Goal: Task Accomplishment & Management: Complete application form

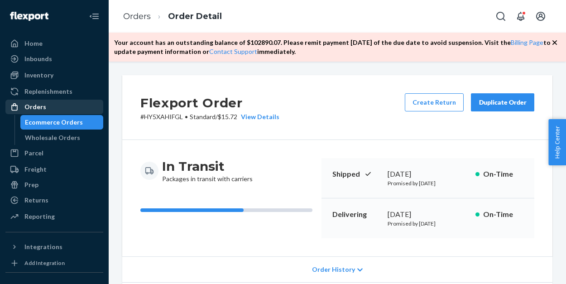
click at [56, 110] on div "Orders" at bounding box center [54, 107] width 96 height 13
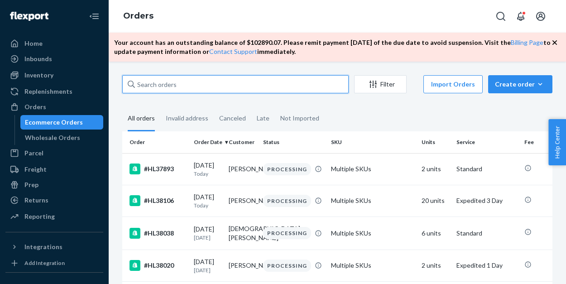
click at [155, 87] on input "text" at bounding box center [235, 84] width 227 height 18
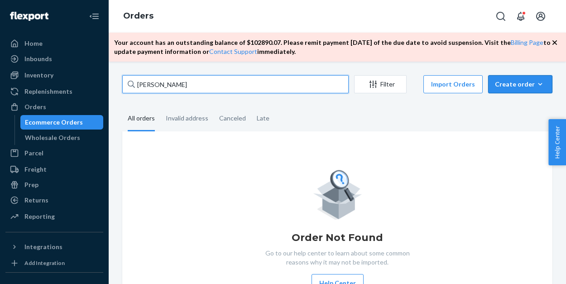
type input "[PERSON_NAME]"
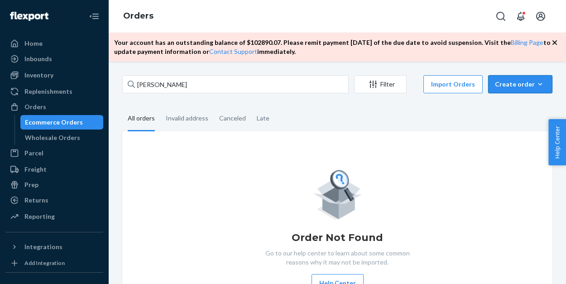
click at [515, 88] on div "Create order" at bounding box center [520, 84] width 51 height 9
click at [509, 106] on span "Ecommerce order" at bounding box center [526, 106] width 56 height 6
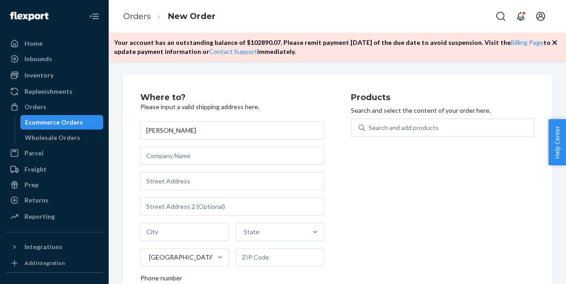
type input "[PERSON_NAME]"
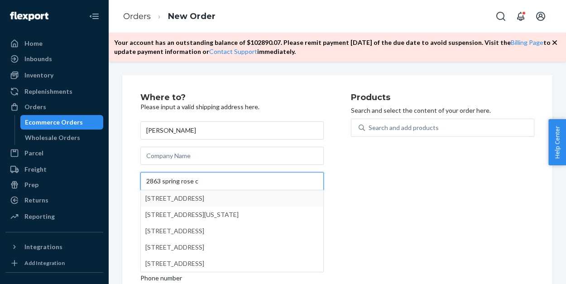
type input "2863 spring rose c"
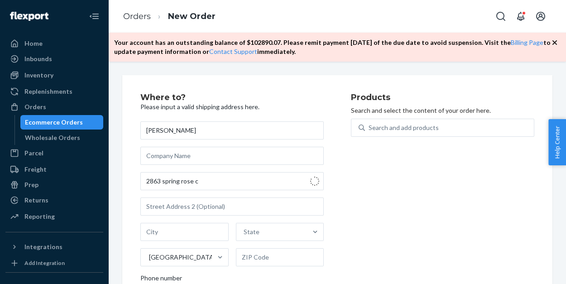
type input "[GEOGRAPHIC_DATA]"
type input "52241"
type input "[STREET_ADDRESS]"
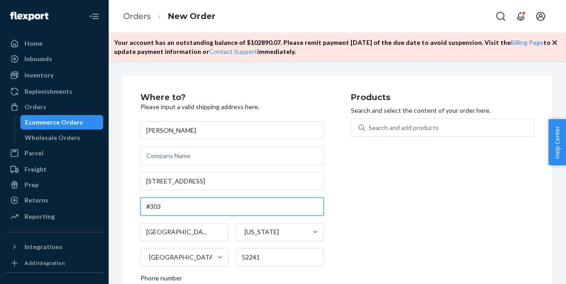
type input "#303"
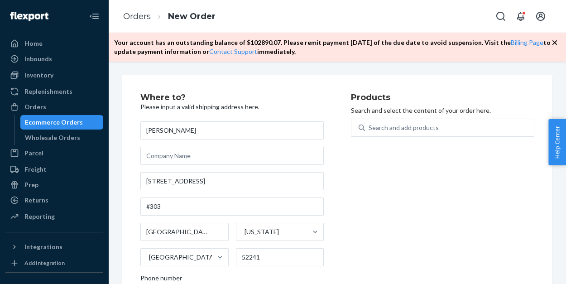
click at [361, 184] on div "Products Search and select the content of your order here. Search and add produ…" at bounding box center [442, 215] width 183 height 244
click at [394, 122] on div "Search and add products" at bounding box center [449, 128] width 169 height 16
click at [370, 123] on input "Search and add products" at bounding box center [369, 127] width 1 height 9
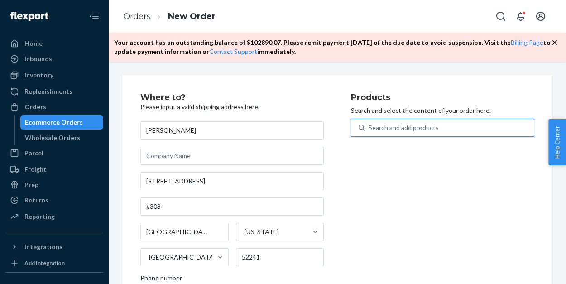
type input "b"
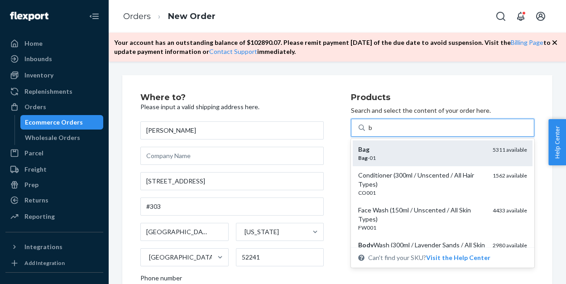
click at [384, 154] on div "Bag -01" at bounding box center [421, 158] width 127 height 8
click at [373, 132] on input "b" at bounding box center [371, 127] width 5 height 9
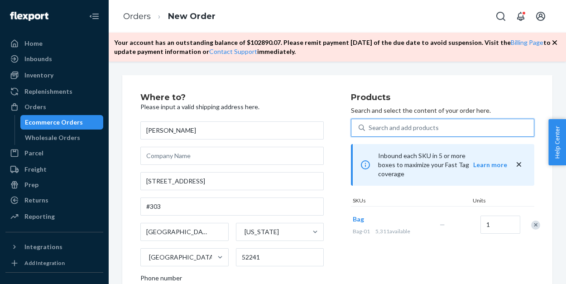
click at [381, 128] on div "Search and add products" at bounding box center [404, 127] width 70 height 9
click at [370, 128] on input "0 results available. Select is focused ,type to refine list, press Down to open…" at bounding box center [369, 127] width 1 height 9
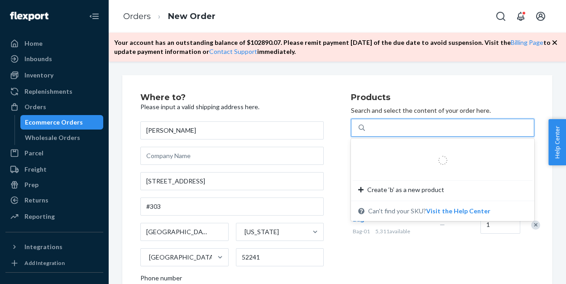
type input "b"
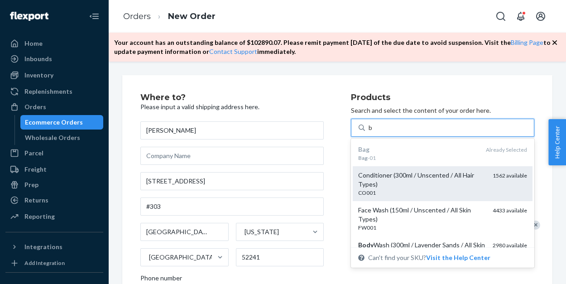
click at [386, 176] on div "Conditioner (300ml / Unscented / All Hair Types)" at bounding box center [421, 180] width 127 height 18
click at [373, 132] on input "b" at bounding box center [371, 127] width 5 height 9
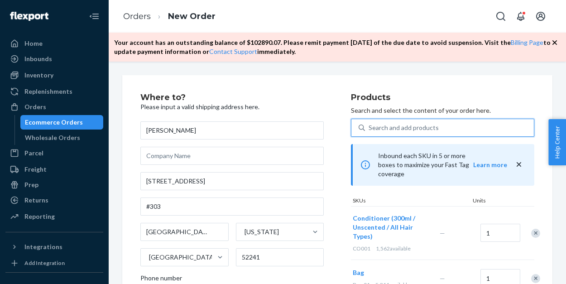
click at [386, 129] on div "Search and add products" at bounding box center [404, 127] width 70 height 9
click at [370, 129] on input "0 results available. Use Up and Down to choose options, press Enter to select t…" at bounding box center [369, 127] width 1 height 9
type input "b"
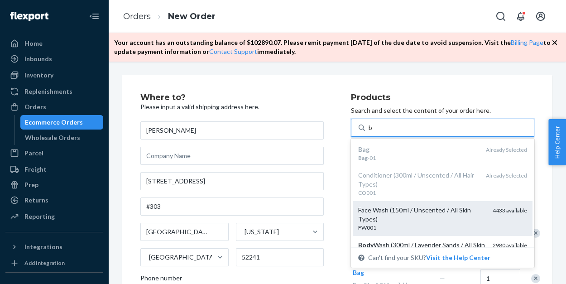
click at [384, 221] on div "Face Wash (150ml / Unscented / All Skin Types)" at bounding box center [421, 215] width 127 height 18
click at [373, 132] on input "b" at bounding box center [371, 127] width 5 height 9
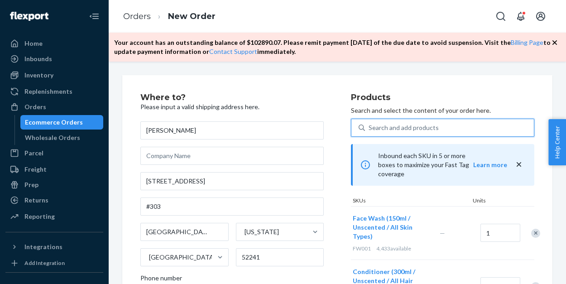
click at [385, 130] on div "Search and add products" at bounding box center [404, 127] width 70 height 9
click at [370, 130] on input "0 results available. Use Up and Down to choose options, press Enter to select t…" at bounding box center [369, 127] width 1 height 9
type input "b"
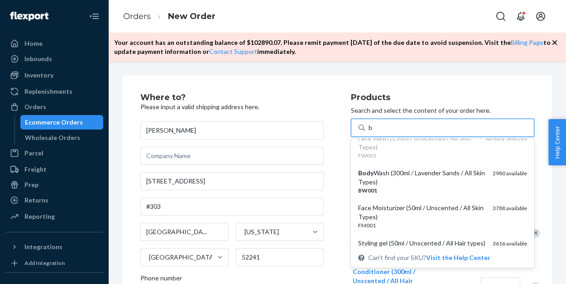
scroll to position [73, 0]
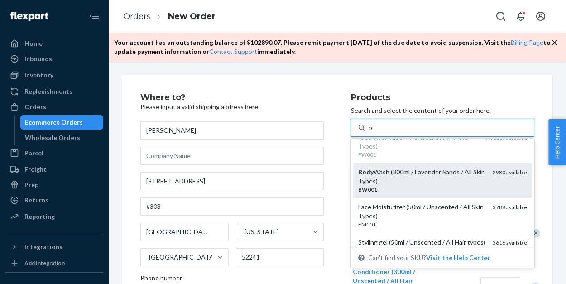
click at [391, 186] on div "BW001" at bounding box center [421, 190] width 127 height 8
click at [373, 132] on input "b" at bounding box center [371, 127] width 5 height 9
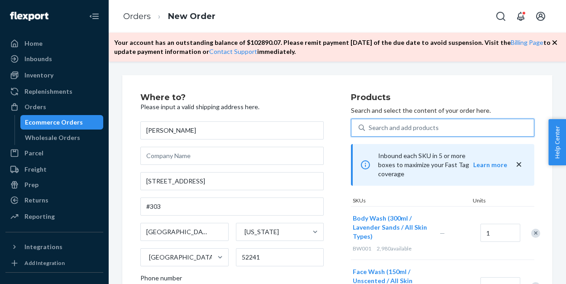
click at [382, 131] on div "Search and add products" at bounding box center [404, 127] width 70 height 9
click at [370, 131] on input "0 results available. Select is focused ,type to refine list, press Down to open…" at bounding box center [369, 127] width 1 height 9
type input "b"
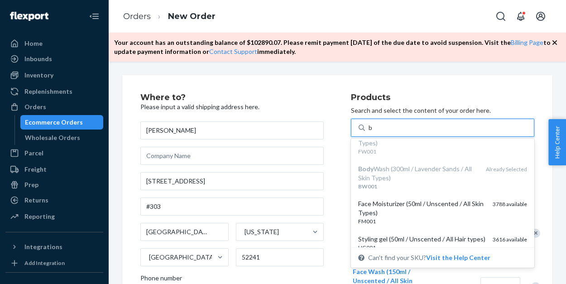
scroll to position [93, 0]
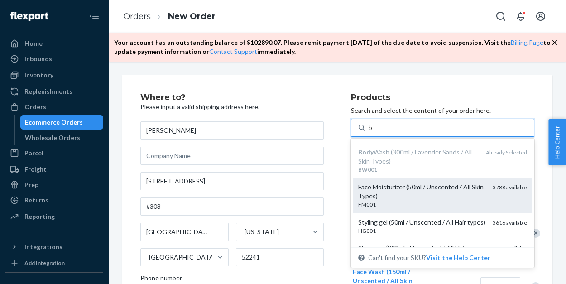
click at [381, 198] on div "Face Moisturizer (50ml / Unscented / All Skin Types)" at bounding box center [421, 192] width 127 height 18
click at [373, 132] on input "b" at bounding box center [371, 127] width 5 height 9
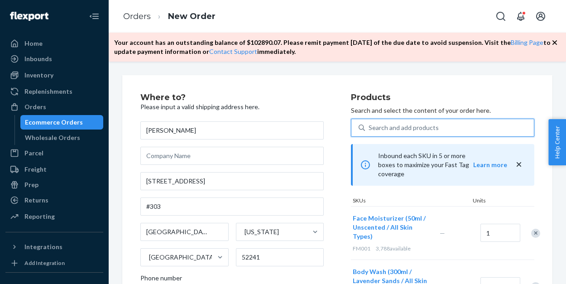
click at [379, 127] on div "Search and add products" at bounding box center [404, 127] width 70 height 9
click at [370, 127] on input "0 results available. Select is focused ,type to refine list, press Down to open…" at bounding box center [369, 127] width 1 height 9
type input "s"
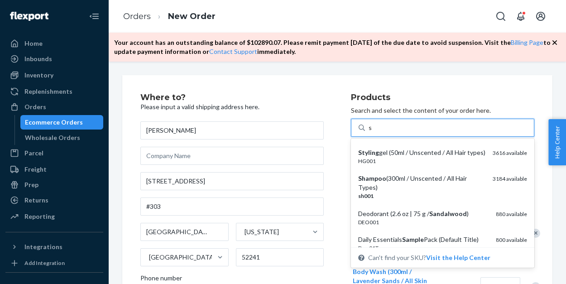
scroll to position [111, 0]
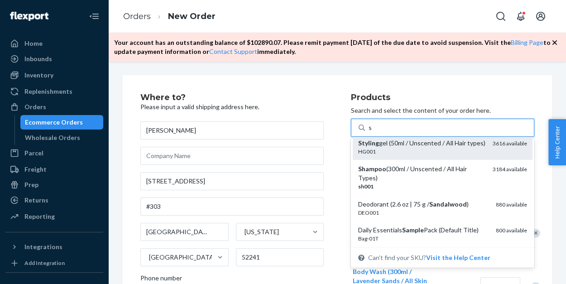
click at [381, 151] on div "HG001" at bounding box center [421, 152] width 127 height 8
click at [372, 132] on input "s" at bounding box center [371, 127] width 4 height 9
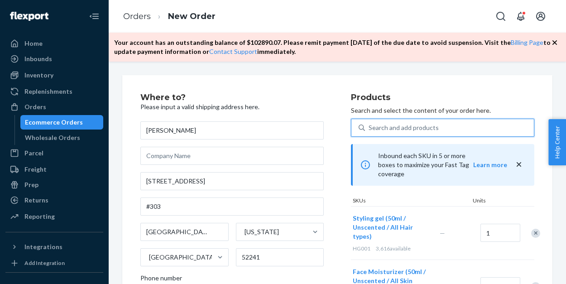
click at [377, 124] on div "Search and add products" at bounding box center [404, 127] width 70 height 9
click at [370, 124] on input "0 results available. Select is focused ,type to refine list, press Down to open…" at bounding box center [369, 127] width 1 height 9
type input "s"
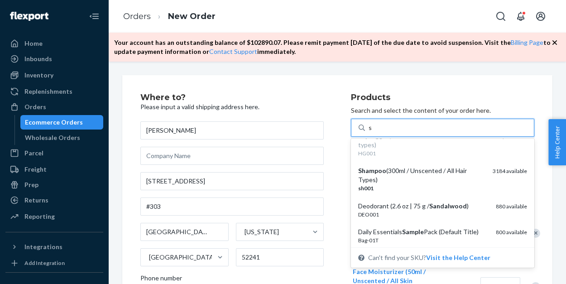
scroll to position [129, 0]
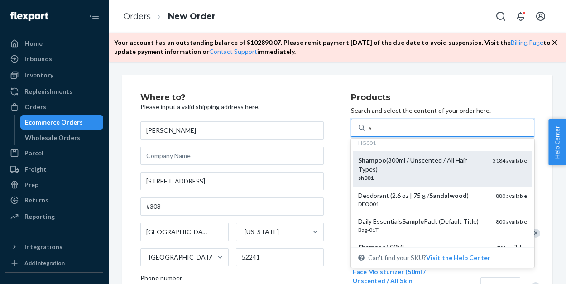
click at [392, 171] on div "Shampoo (300ml / Unscented / All Hair Types)" at bounding box center [421, 165] width 127 height 18
click at [372, 132] on input "s" at bounding box center [371, 127] width 4 height 9
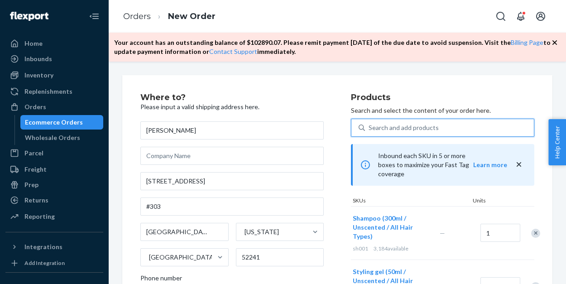
click at [379, 128] on div "Search and add products" at bounding box center [404, 127] width 70 height 9
click at [370, 128] on input "0 results available. Select is focused ,type to refine list, press Down to open…" at bounding box center [369, 127] width 1 height 9
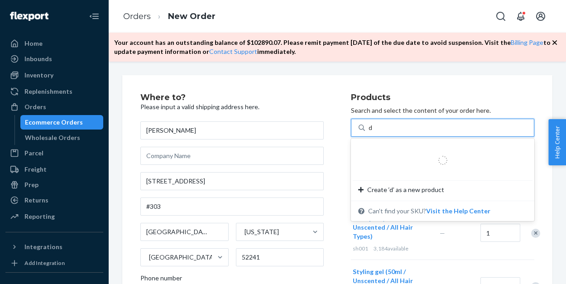
type input "de"
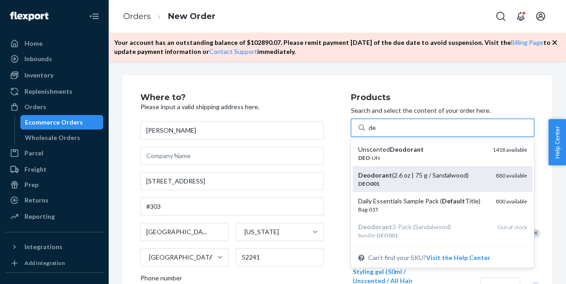
click at [382, 180] on div "DEO001" at bounding box center [423, 184] width 130 height 8
click at [376, 132] on input "de" at bounding box center [373, 127] width 8 height 9
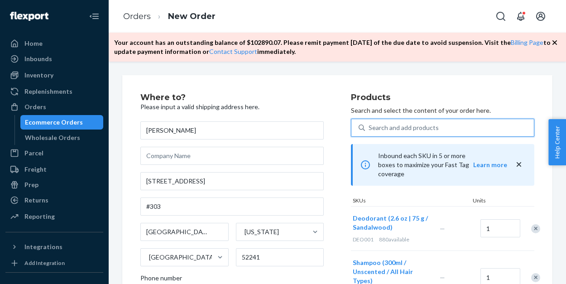
click at [381, 128] on div "Search and add products" at bounding box center [404, 127] width 70 height 9
click at [370, 128] on input "0 results available. Use Up and Down to choose options, press Enter to select t…" at bounding box center [369, 127] width 1 height 9
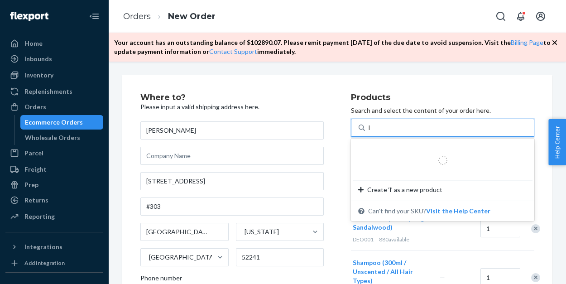
type input "lo"
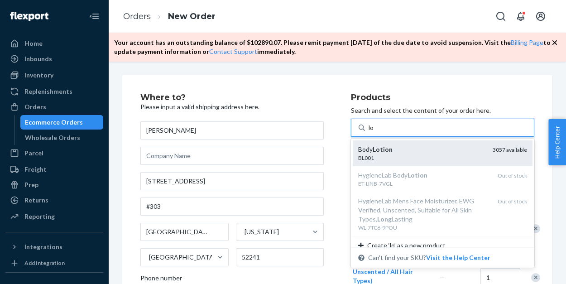
click at [381, 148] on em "Lotion" at bounding box center [383, 149] width 20 height 8
click at [375, 132] on input "lo" at bounding box center [372, 127] width 6 height 9
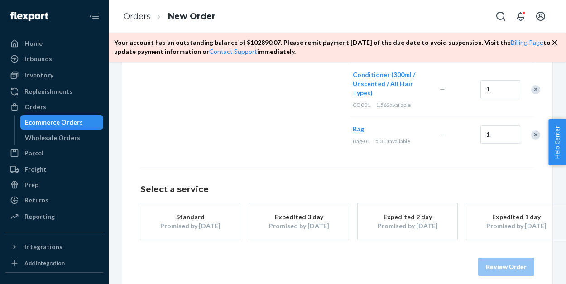
scroll to position [492, 0]
click at [204, 222] on div "Promised by [DATE]" at bounding box center [190, 226] width 72 height 9
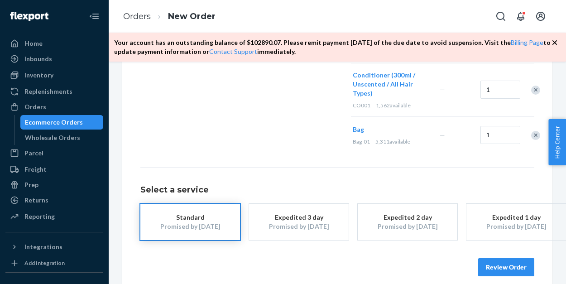
click at [507, 258] on button "Review Order" at bounding box center [506, 267] width 56 height 18
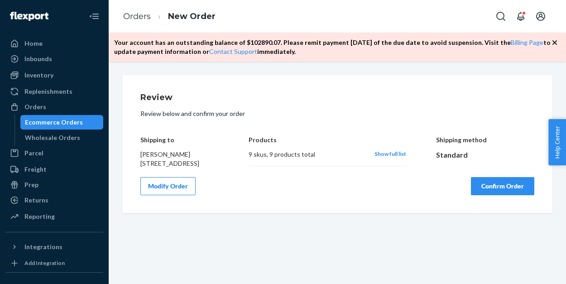
click at [503, 195] on button "Confirm Order" at bounding box center [502, 186] width 63 height 18
